Goal: Find specific page/section: Find specific page/section

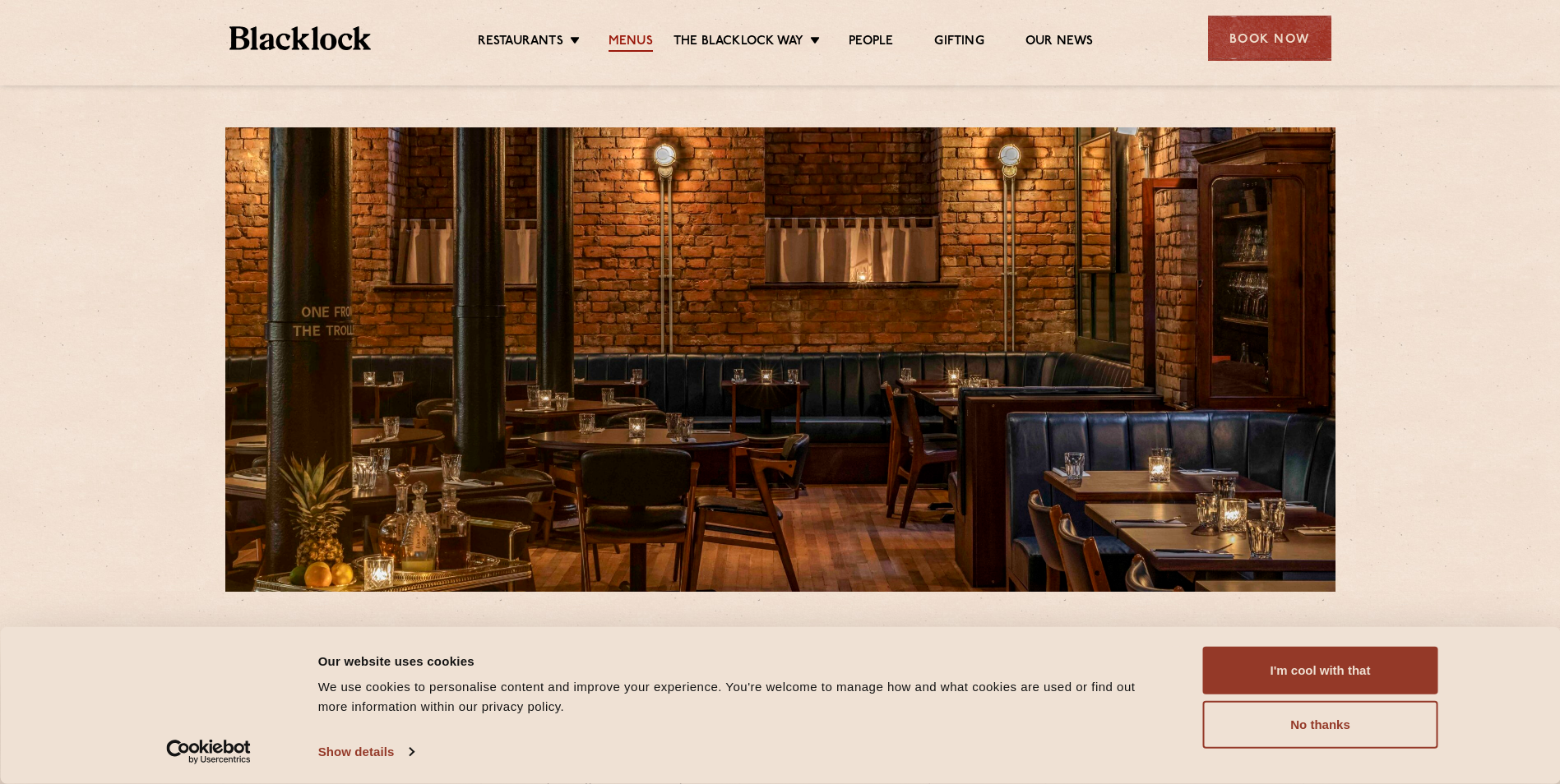
click at [627, 40] on link "Menus" at bounding box center [630, 43] width 45 height 18
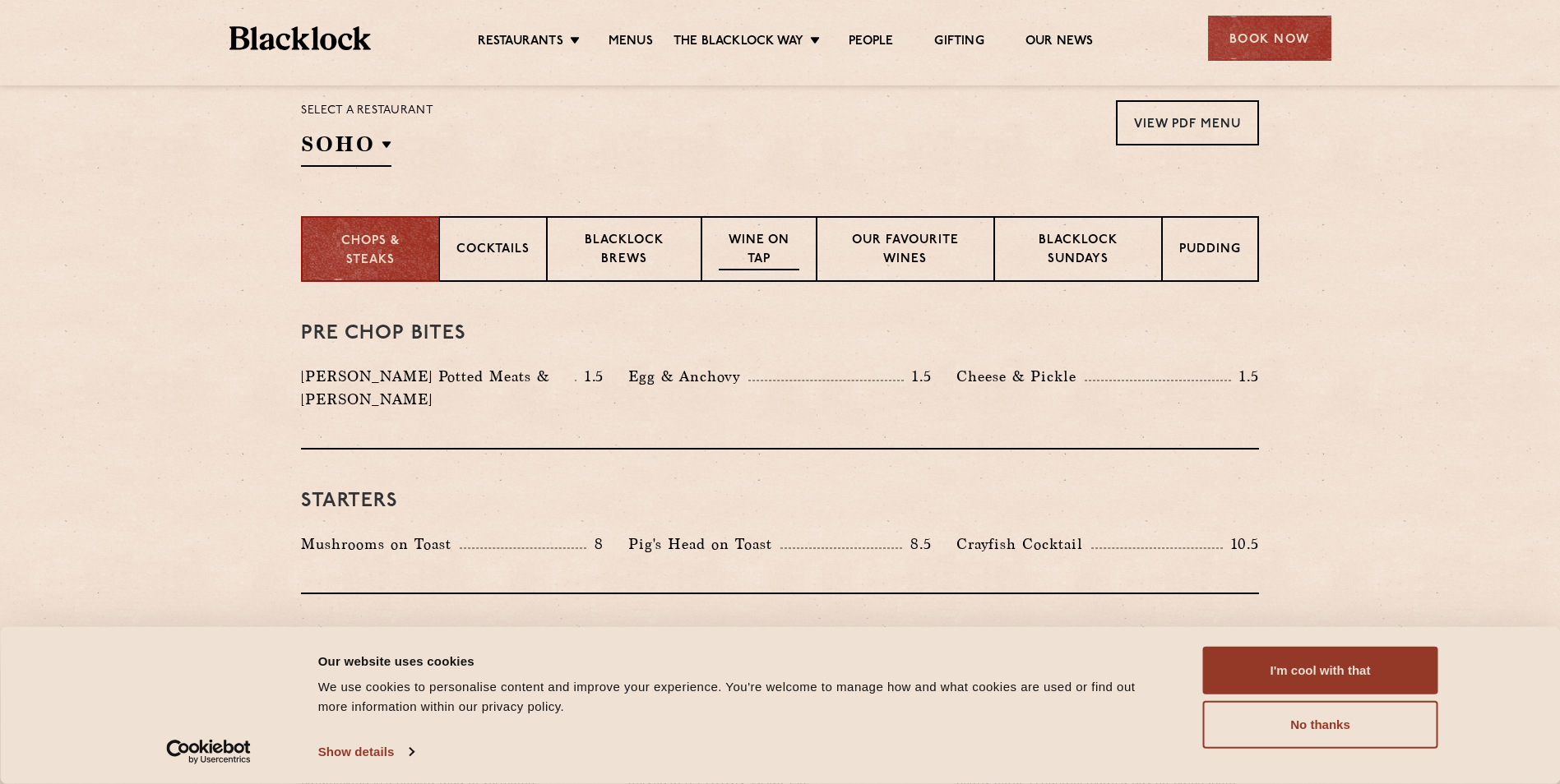
scroll to position [492, 0]
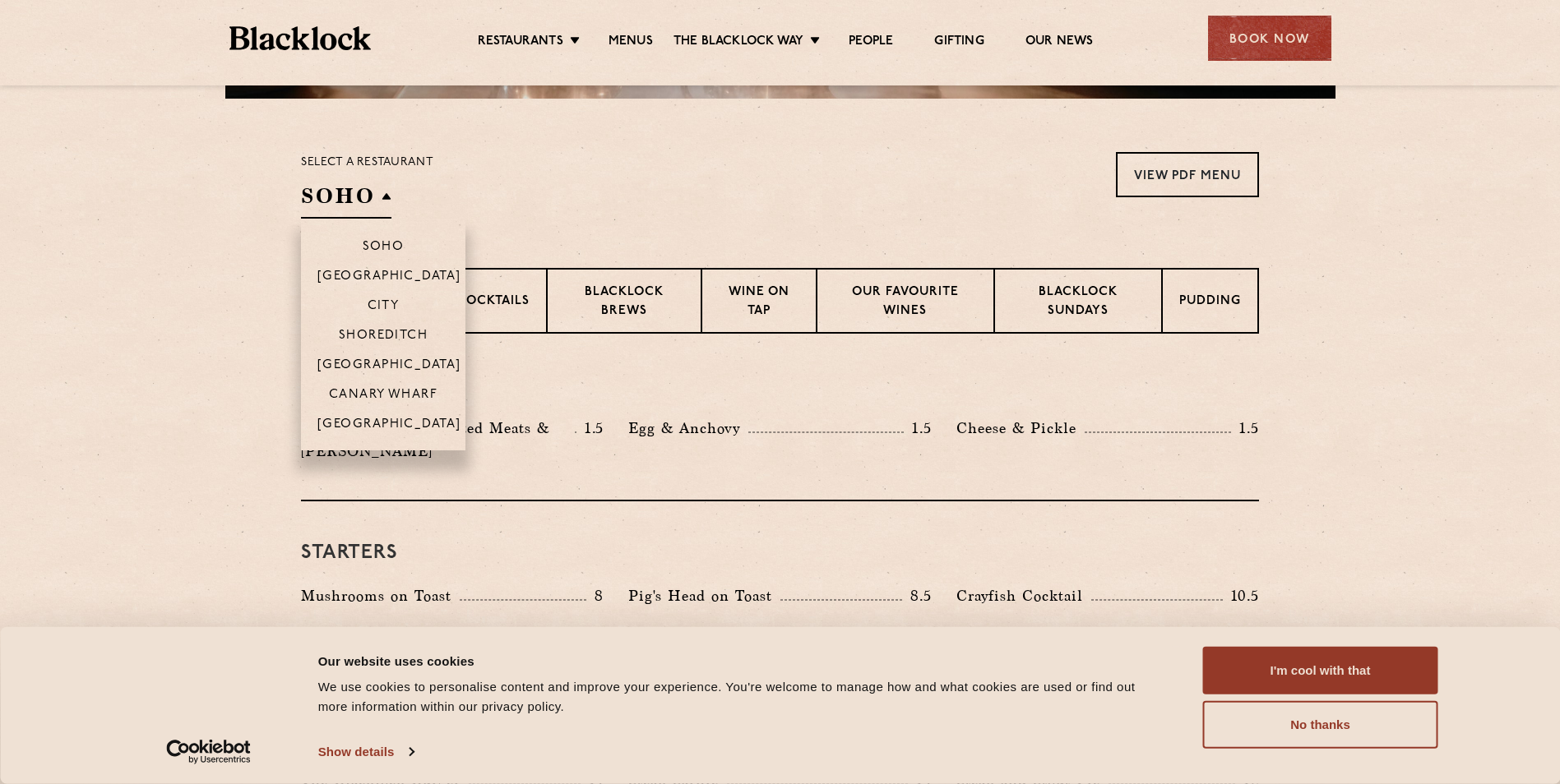
click at [380, 200] on h2 "SOHO" at bounding box center [345, 200] width 91 height 37
click at [374, 414] on li "[GEOGRAPHIC_DATA]" at bounding box center [382, 429] width 164 height 42
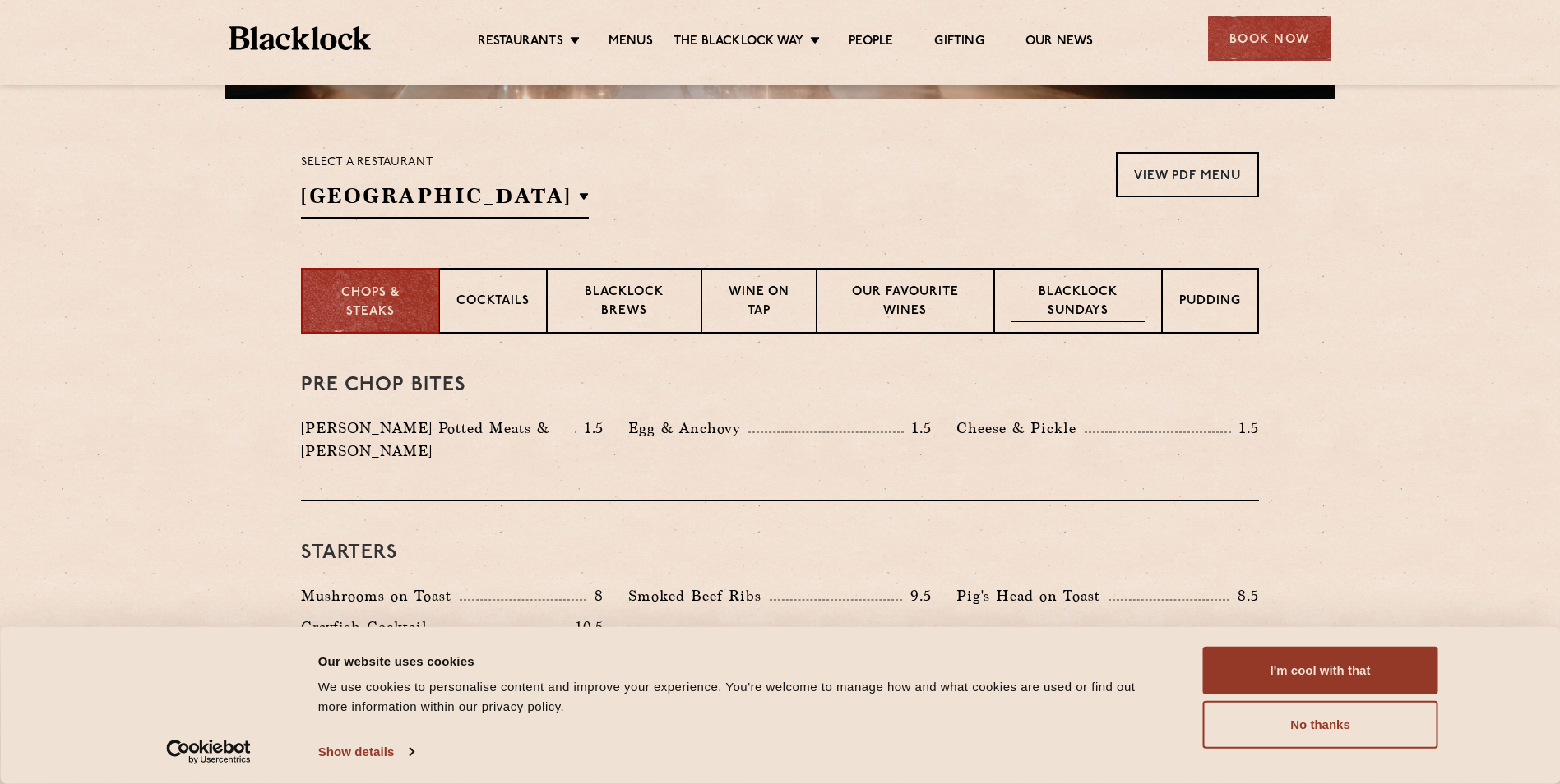
click at [1096, 304] on p "Blacklock Sundays" at bounding box center [1078, 302] width 133 height 39
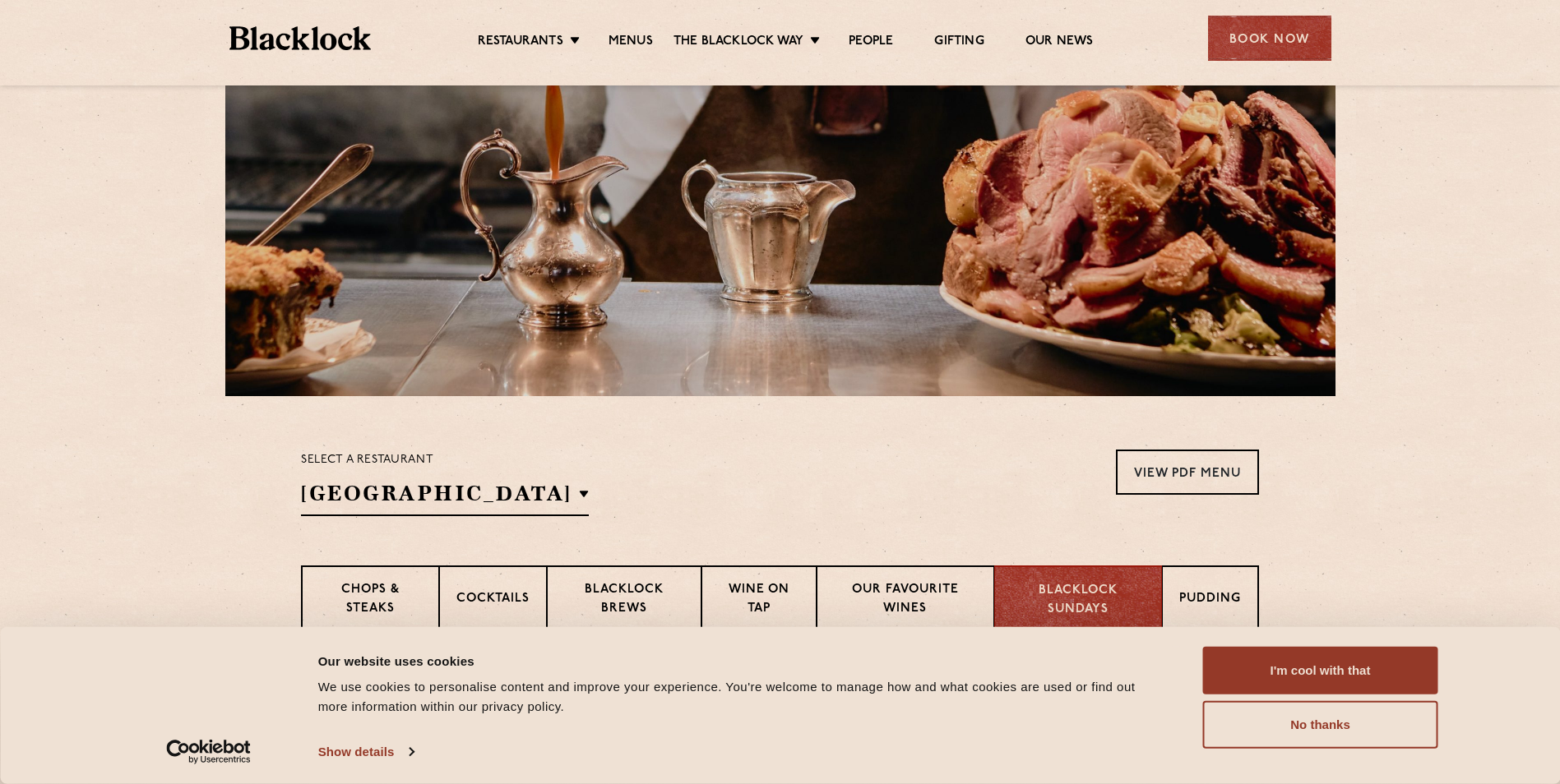
scroll to position [0, 0]
